Goal: Transaction & Acquisition: Purchase product/service

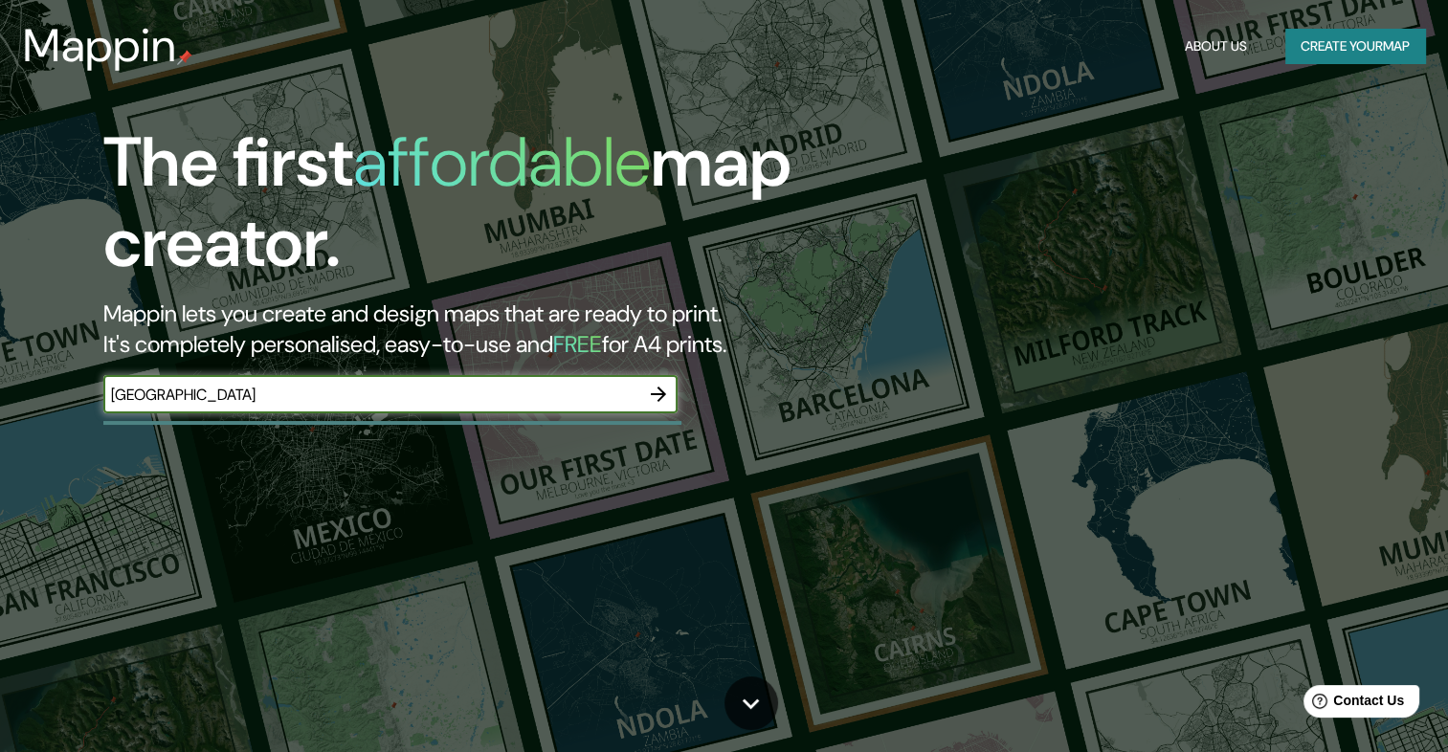
type input "[GEOGRAPHIC_DATA]"
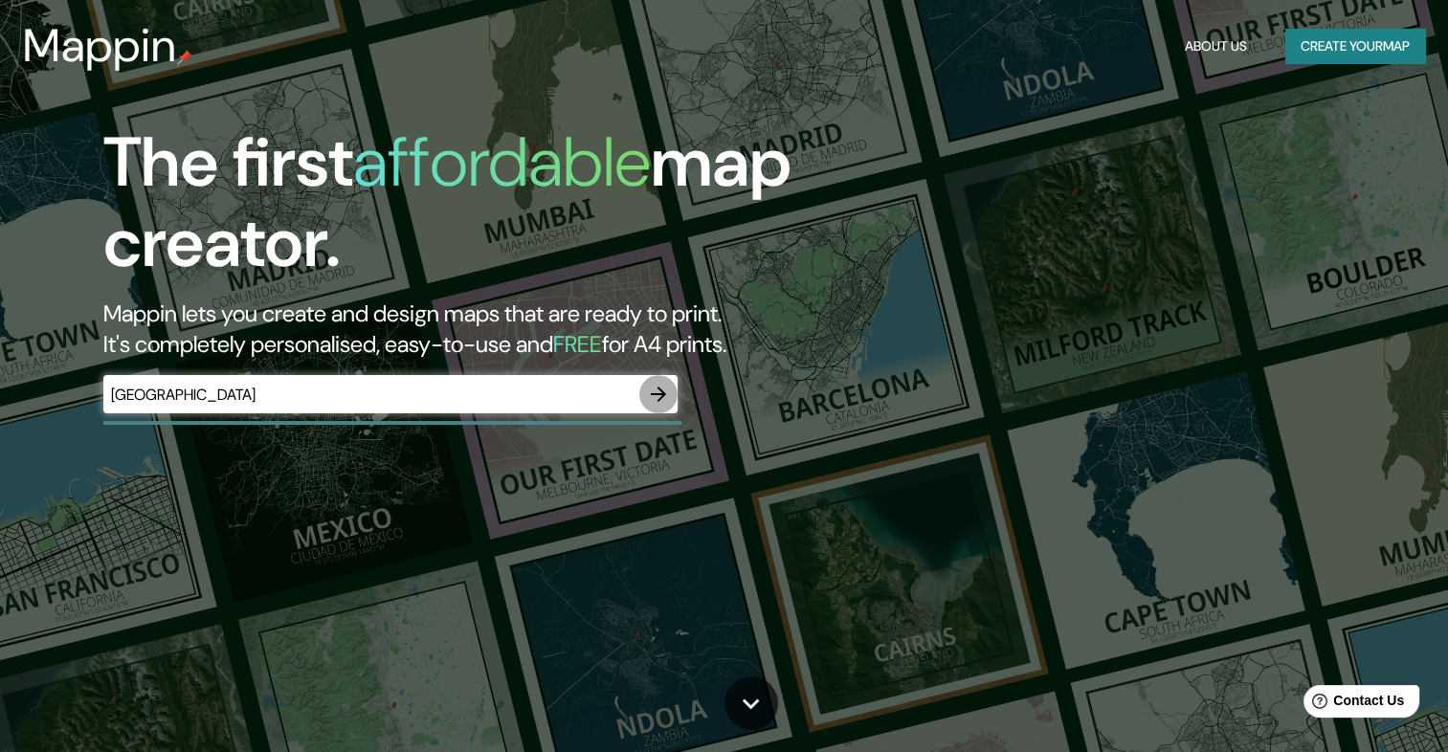
click at [662, 392] on icon "button" at bounding box center [658, 394] width 15 height 15
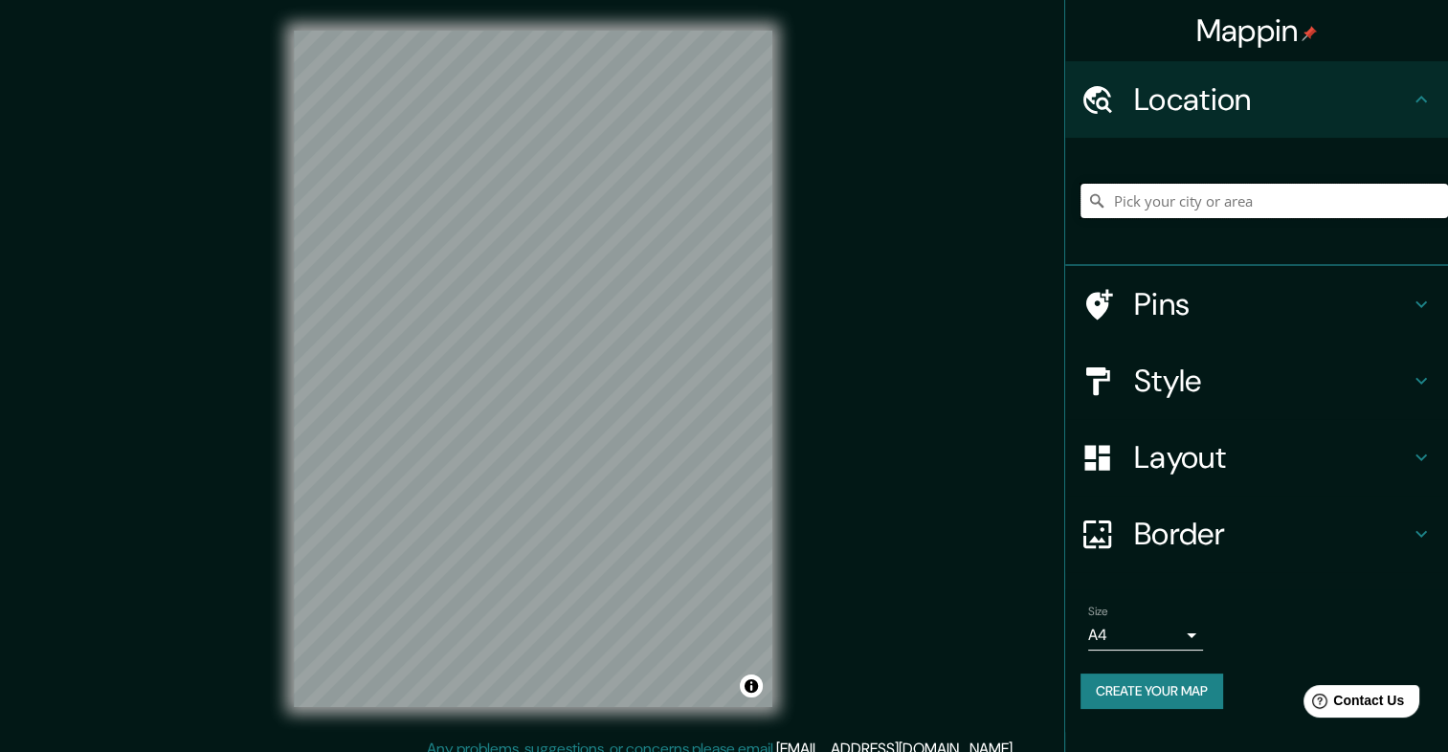
click at [1228, 210] on input "Pick your city or area" at bounding box center [1263, 201] width 367 height 34
click at [1336, 208] on input "La Pradera, [GEOGRAPHIC_DATA], [GEOGRAPHIC_DATA]" at bounding box center [1263, 201] width 367 height 34
drag, startPoint x: 1336, startPoint y: 208, endPoint x: 1068, endPoint y: 159, distance: 272.3
click at [1072, 159] on div "La Pradera, [GEOGRAPHIC_DATA], [GEOGRAPHIC_DATA]" at bounding box center [1256, 202] width 383 height 128
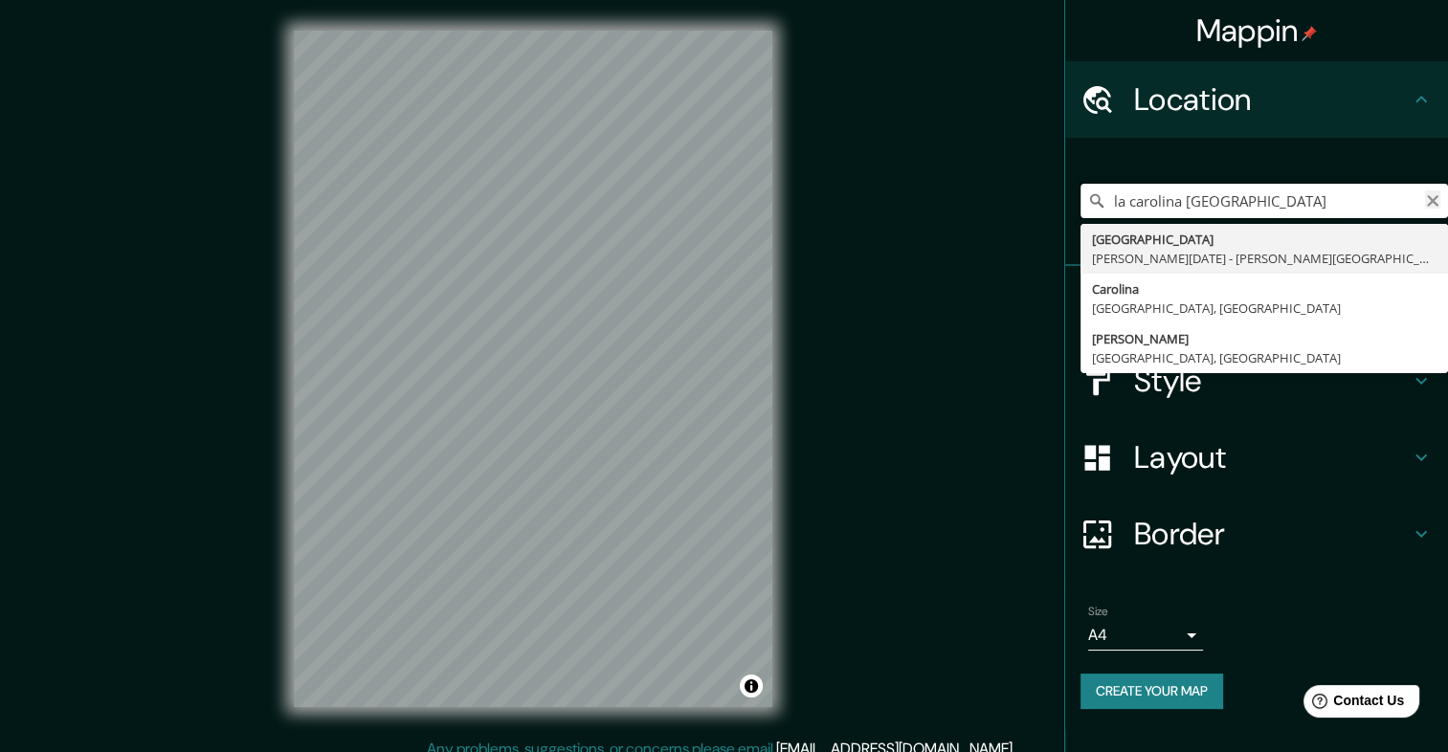
type input "la carolina [GEOGRAPHIC_DATA]"
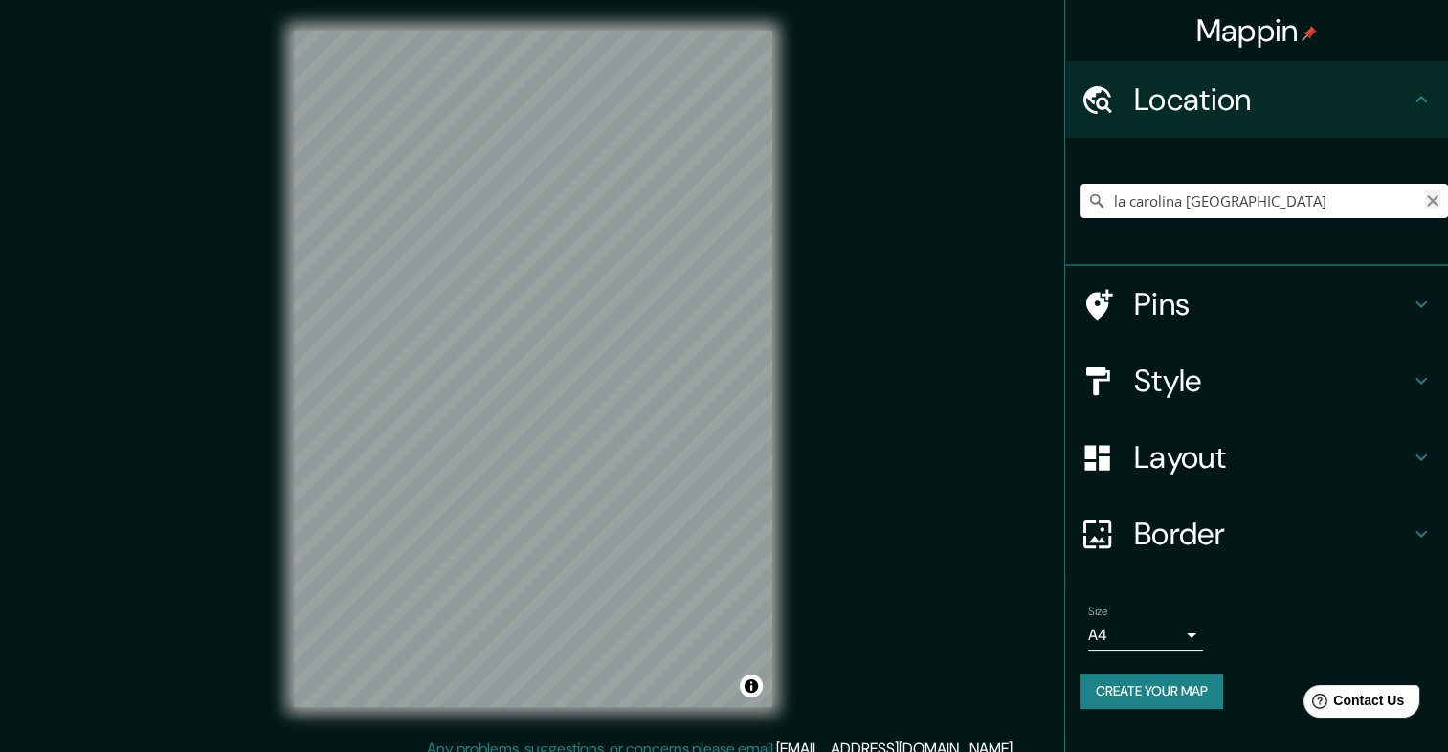
click at [1429, 201] on icon "Clear" at bounding box center [1432, 200] width 15 height 15
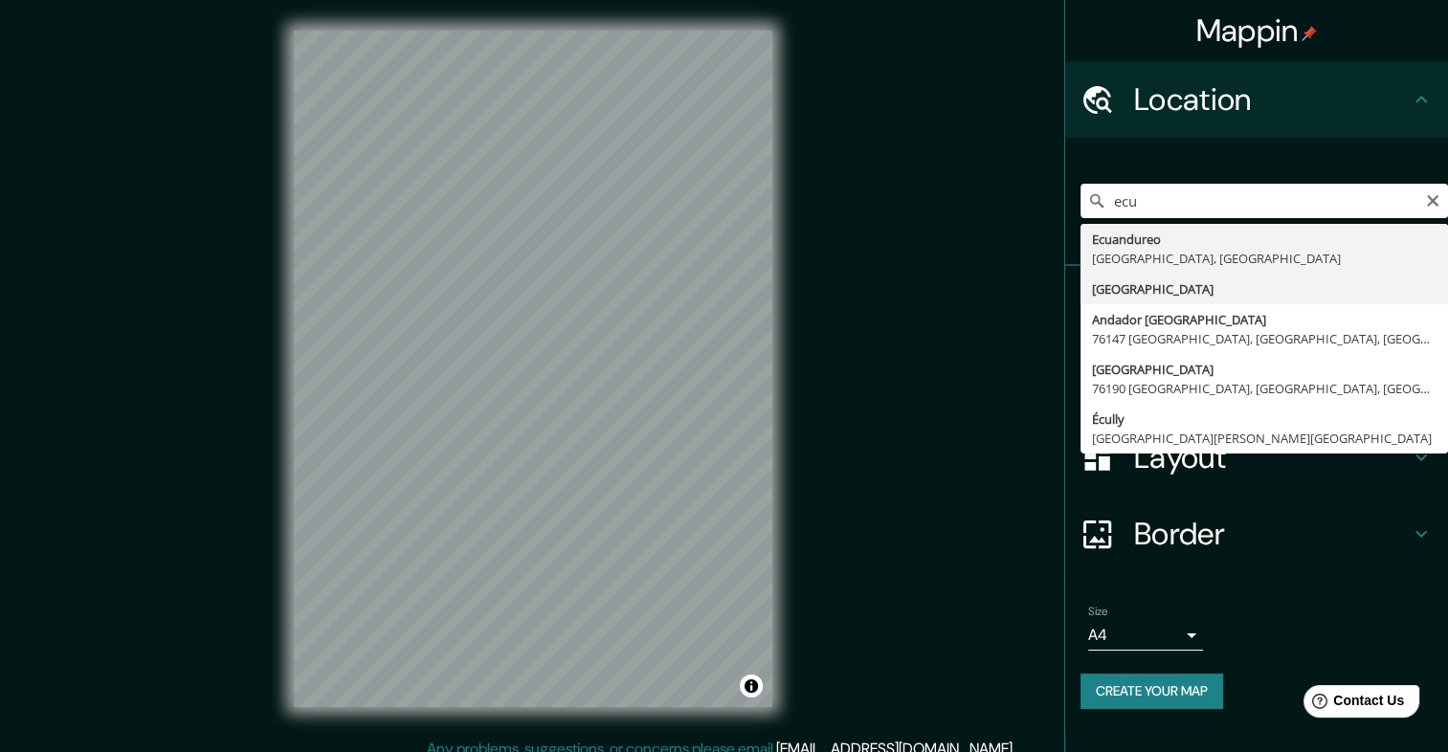
type input "[GEOGRAPHIC_DATA]"
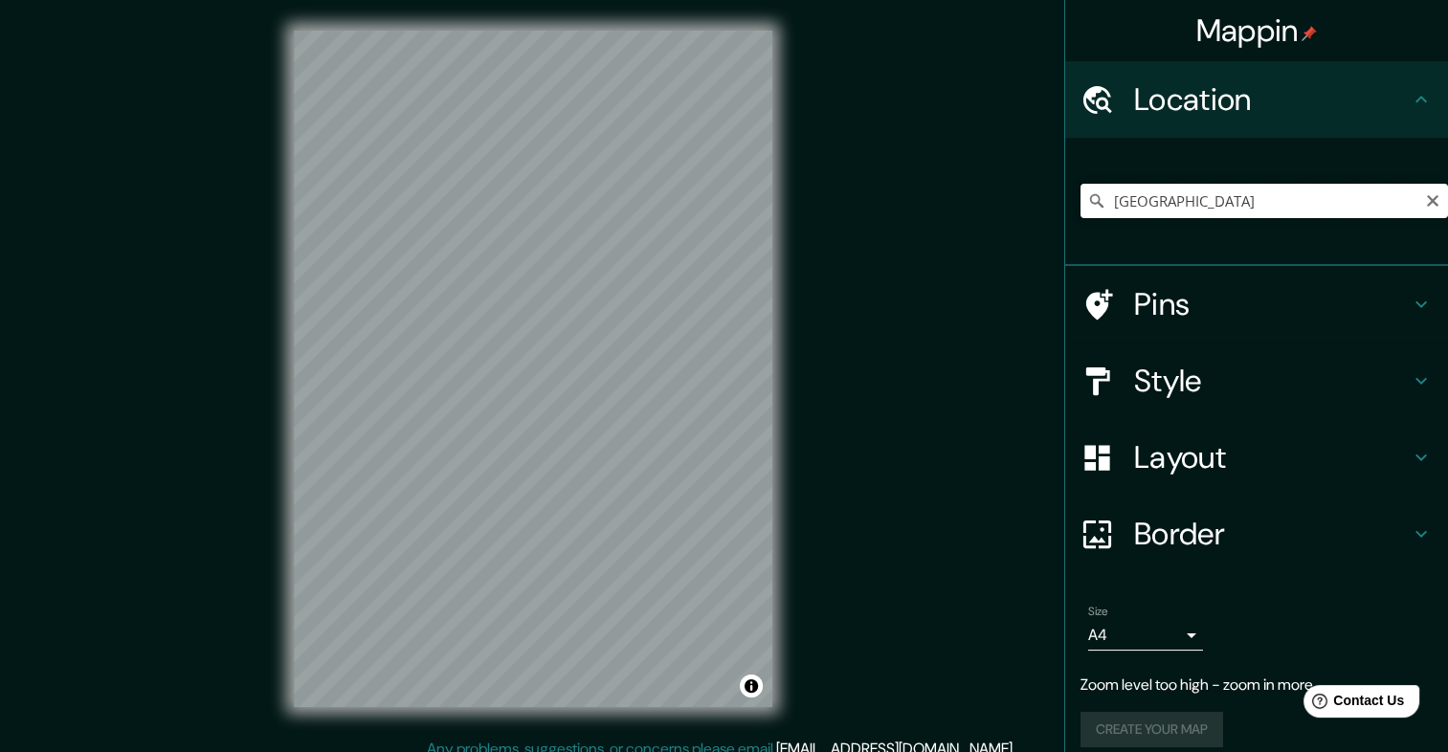
click at [1148, 202] on input "[GEOGRAPHIC_DATA]" at bounding box center [1263, 201] width 367 height 34
click at [1427, 198] on icon "Clear" at bounding box center [1432, 200] width 11 height 11
type input "e"
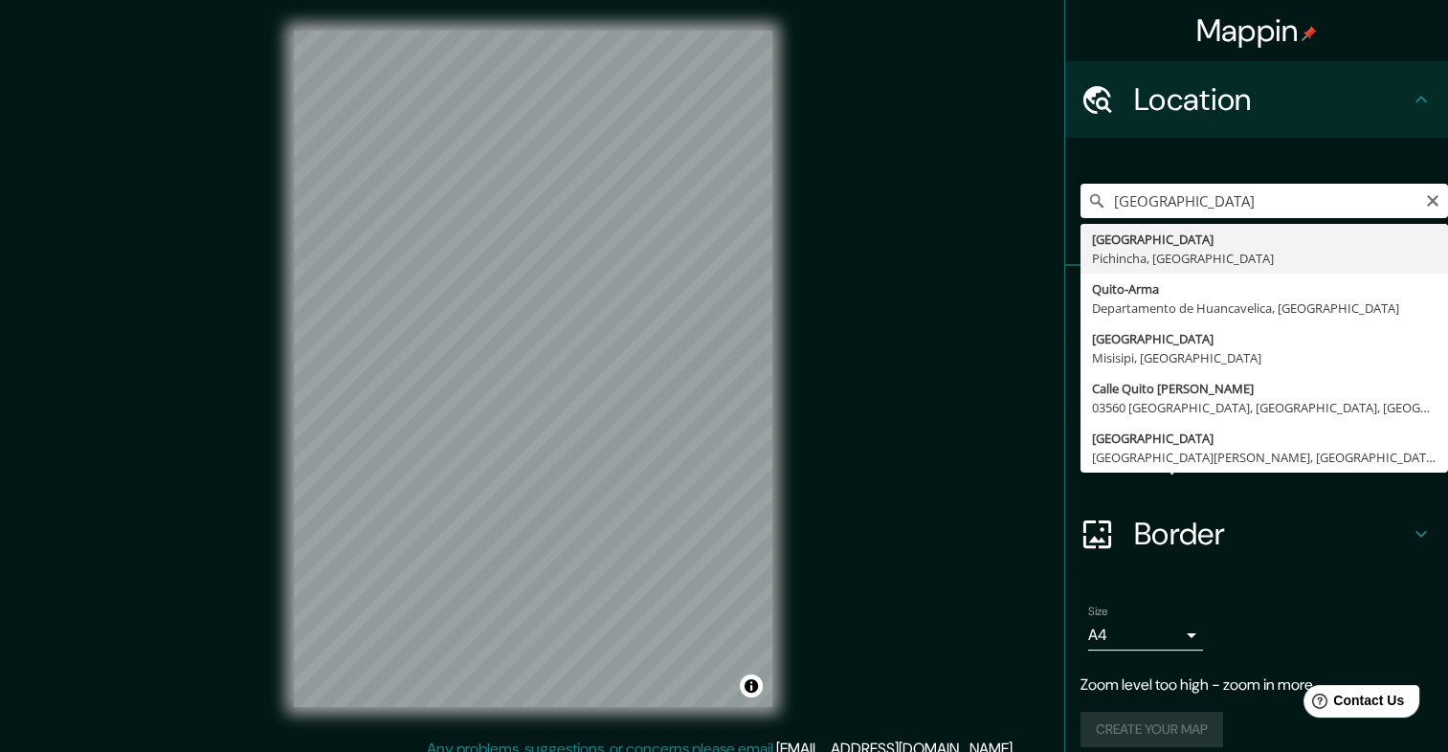
type input "[GEOGRAPHIC_DATA], [GEOGRAPHIC_DATA], [GEOGRAPHIC_DATA]"
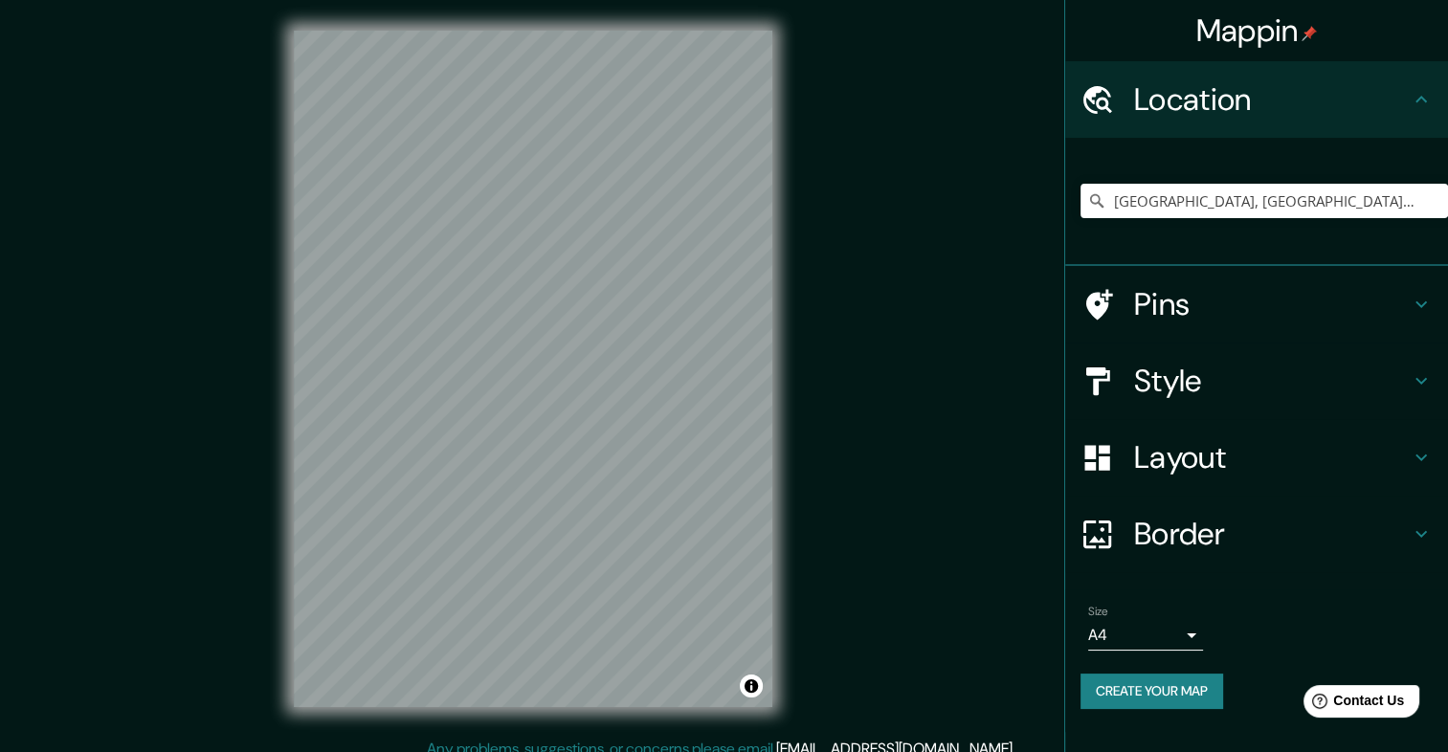
click at [536, 0] on html "Mappin Location [GEOGRAPHIC_DATA], [GEOGRAPHIC_DATA], [GEOGRAPHIC_DATA] Pins St…" at bounding box center [724, 376] width 1448 height 752
